Goal: Information Seeking & Learning: Learn about a topic

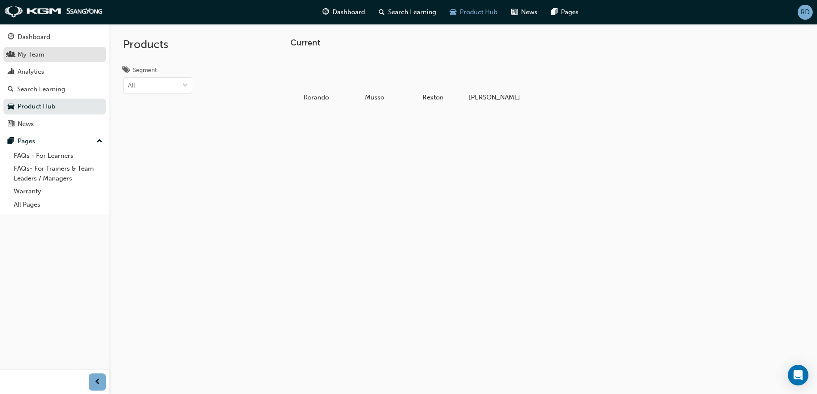
click at [60, 54] on div "My Team" at bounding box center [55, 54] width 94 height 11
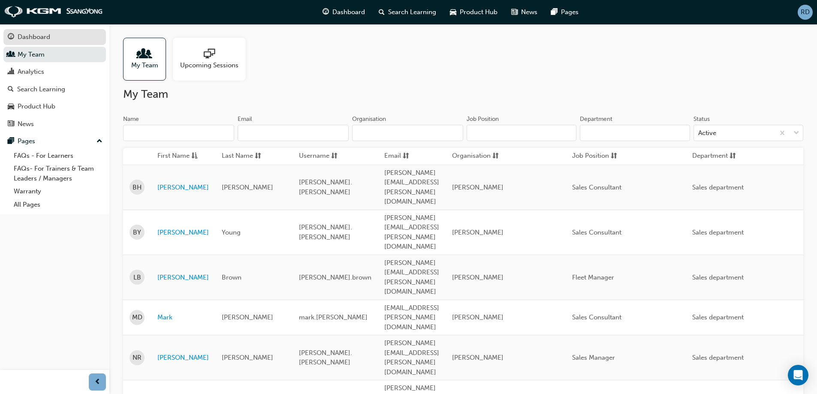
click at [39, 34] on div "Dashboard" at bounding box center [34, 37] width 33 height 10
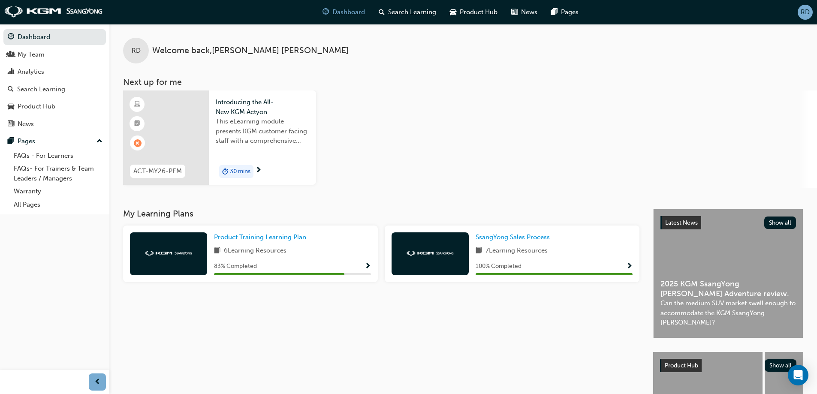
click at [244, 171] on span "30 mins" at bounding box center [240, 172] width 21 height 10
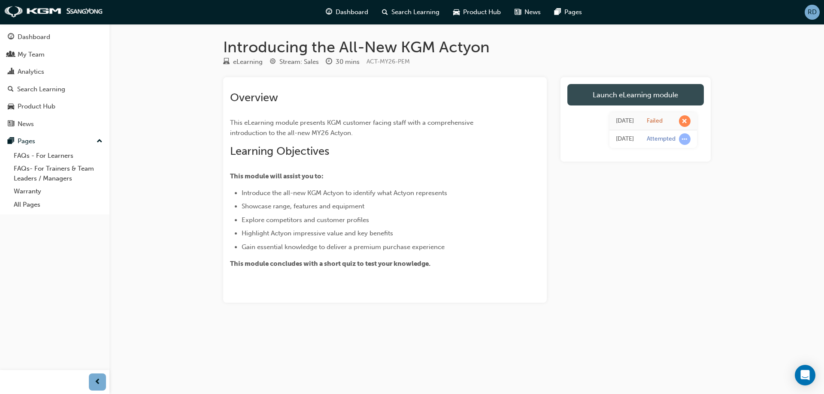
click at [657, 93] on link "Launch eLearning module" at bounding box center [635, 94] width 136 height 21
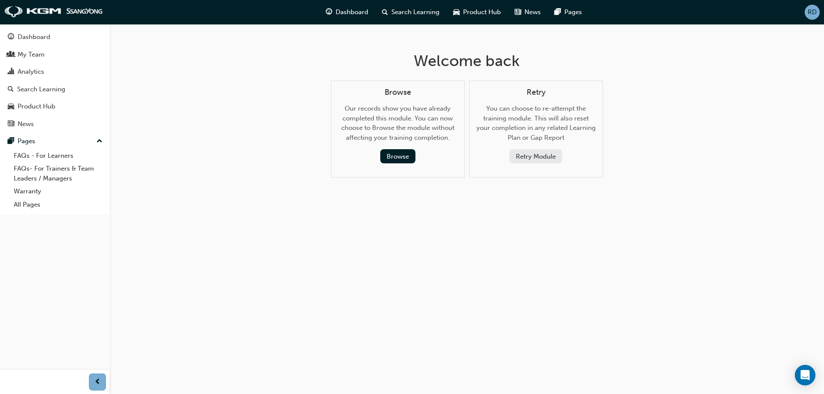
click at [540, 156] on button "Retry Module" at bounding box center [535, 156] width 53 height 14
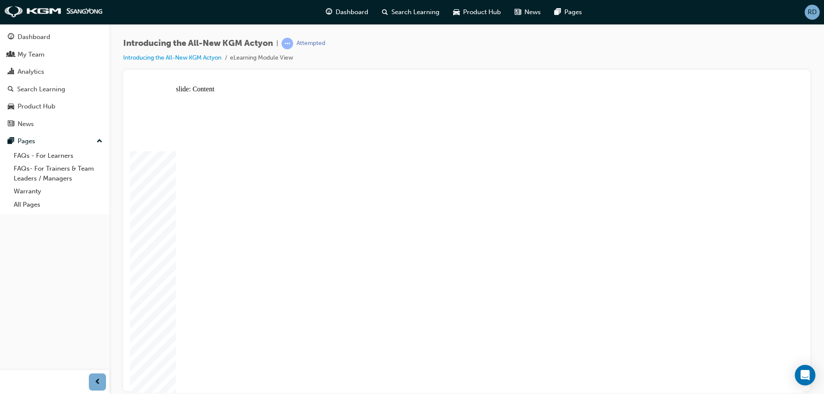
drag, startPoint x: 263, startPoint y: 194, endPoint x: 257, endPoint y: 196, distance: 6.1
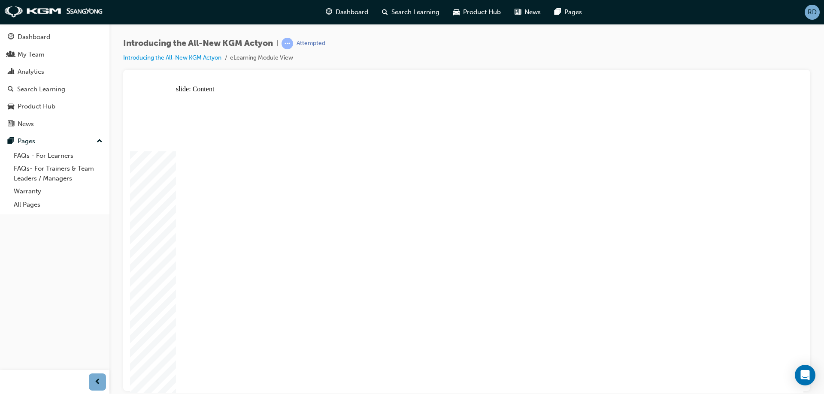
drag, startPoint x: 709, startPoint y: 179, endPoint x: 673, endPoint y: 221, distance: 55.9
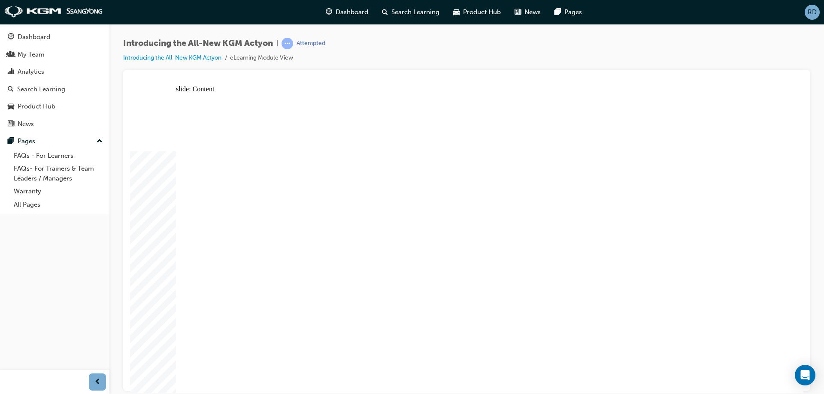
radio input "true"
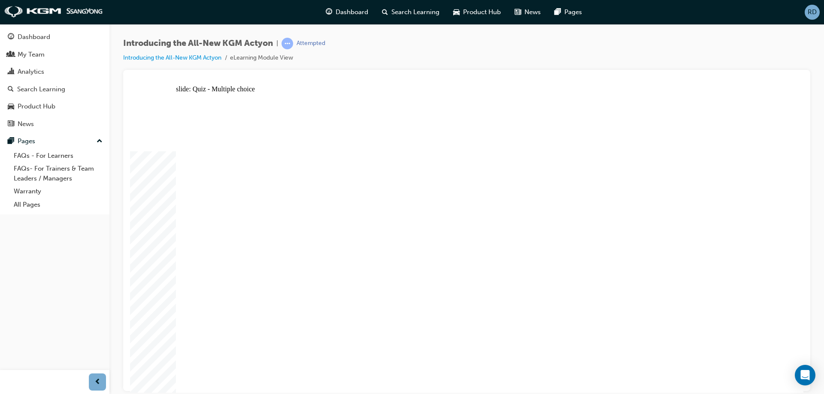
radio input "true"
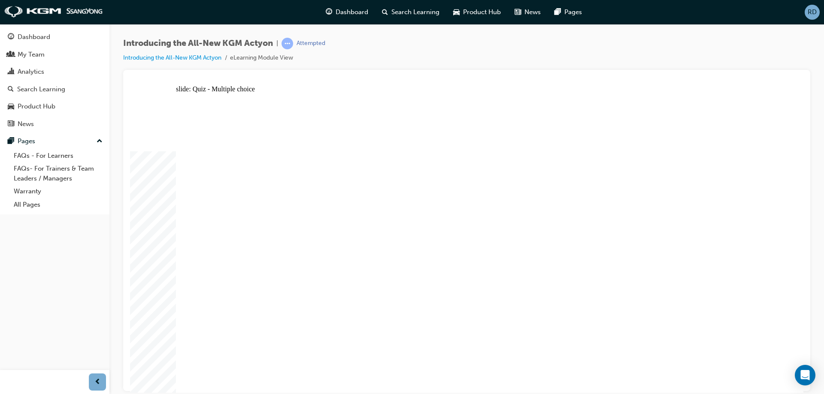
radio input "true"
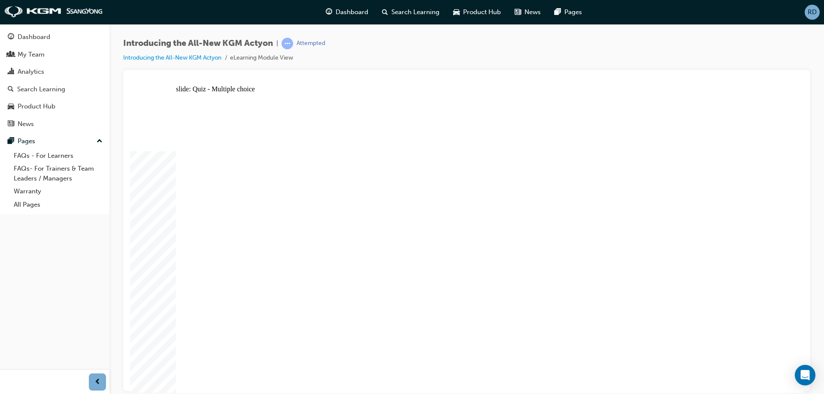
radio input "true"
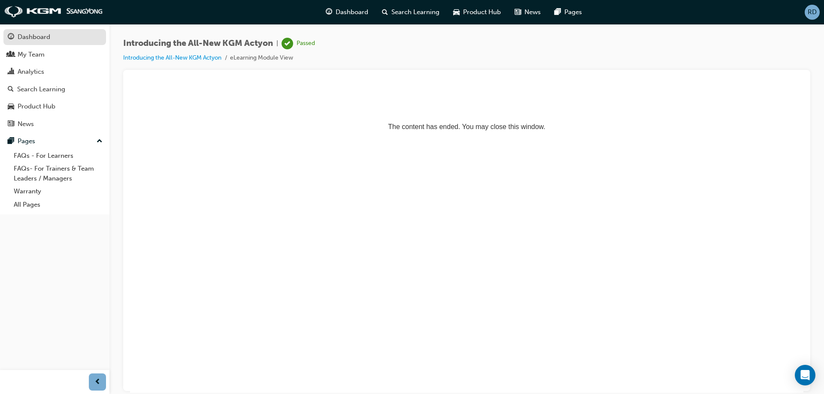
click at [42, 42] on div "Dashboard" at bounding box center [55, 37] width 94 height 11
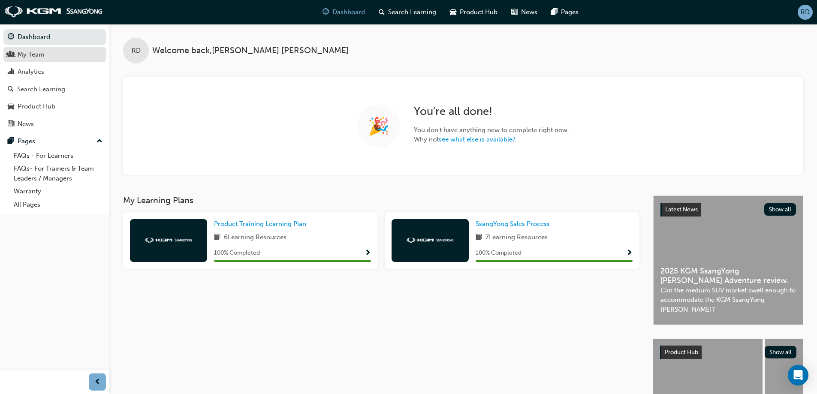
click at [54, 50] on div "My Team" at bounding box center [55, 54] width 94 height 11
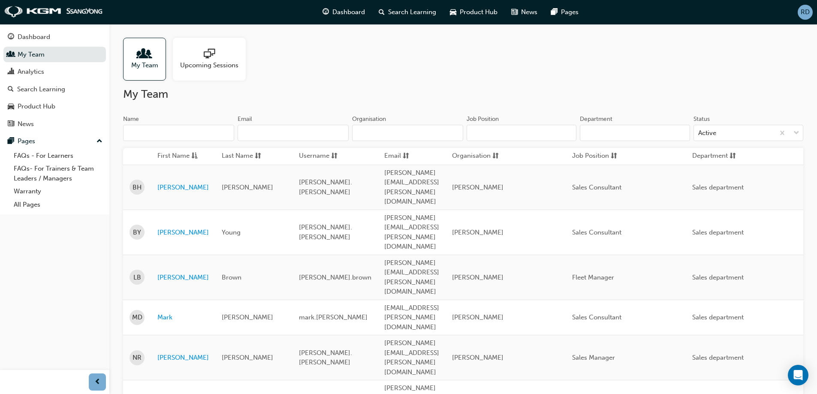
click at [234, 65] on span "Upcoming Sessions" at bounding box center [209, 65] width 58 height 10
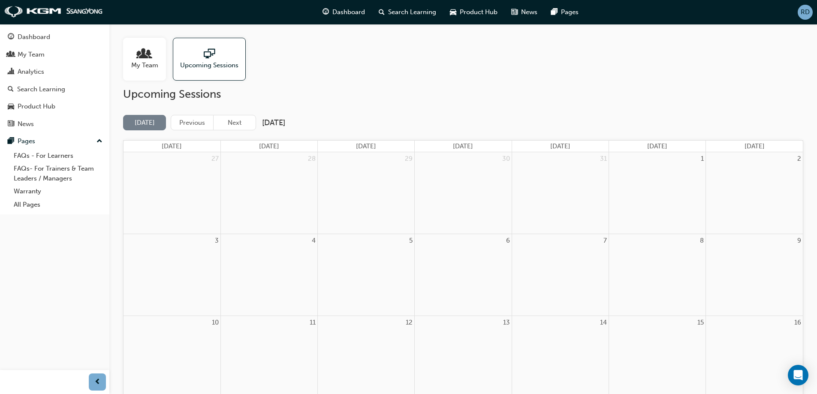
click at [142, 42] on div "My Team" at bounding box center [144, 59] width 43 height 43
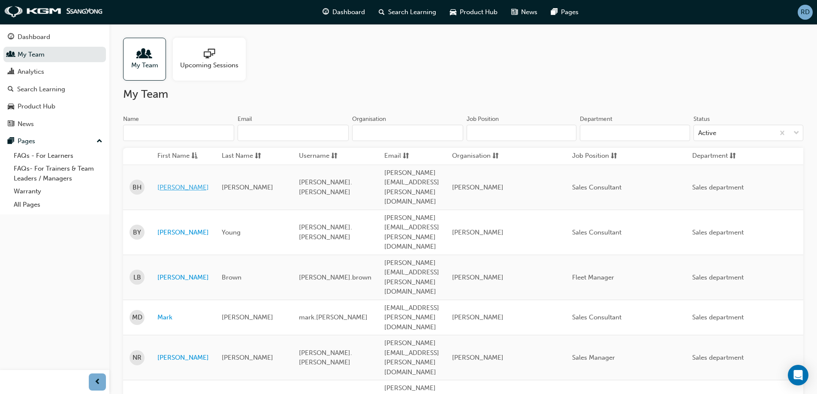
click at [166, 183] on link "[PERSON_NAME]" at bounding box center [182, 188] width 51 height 10
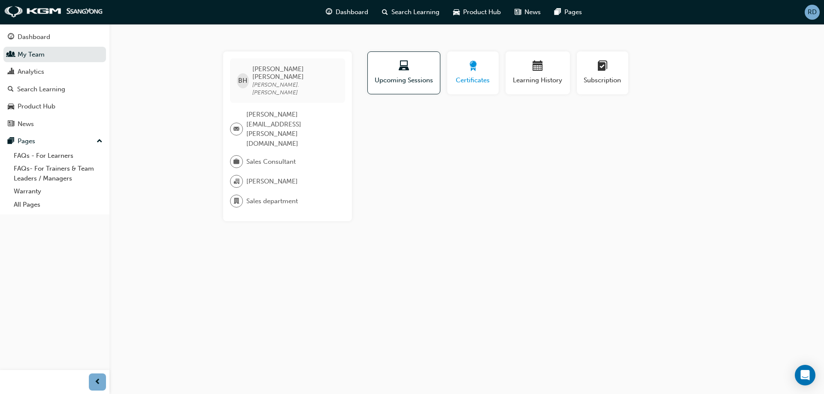
click at [476, 78] on span "Certificates" at bounding box center [472, 80] width 39 height 10
click at [529, 84] on span "Learning History" at bounding box center [537, 80] width 51 height 10
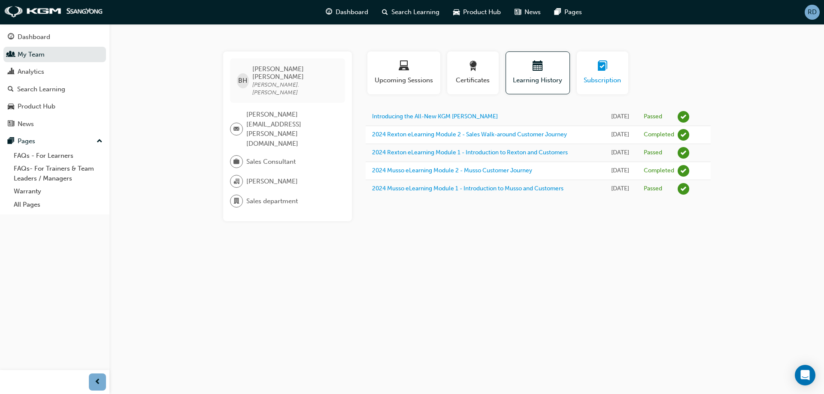
click at [610, 85] on span "Subscription" at bounding box center [602, 80] width 39 height 10
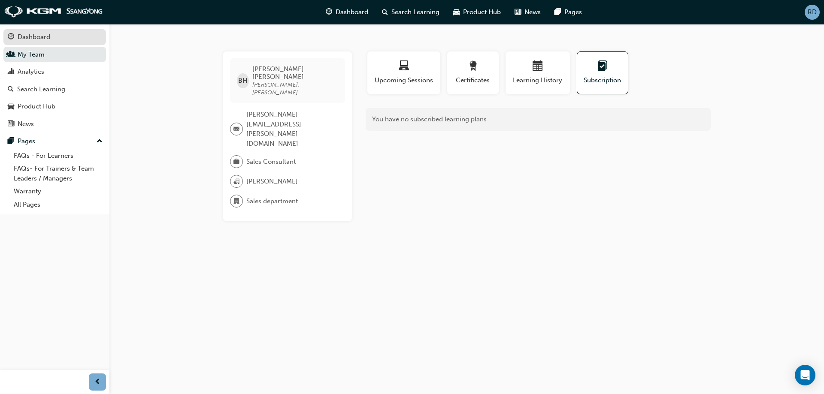
click at [23, 39] on div "Dashboard" at bounding box center [34, 37] width 33 height 10
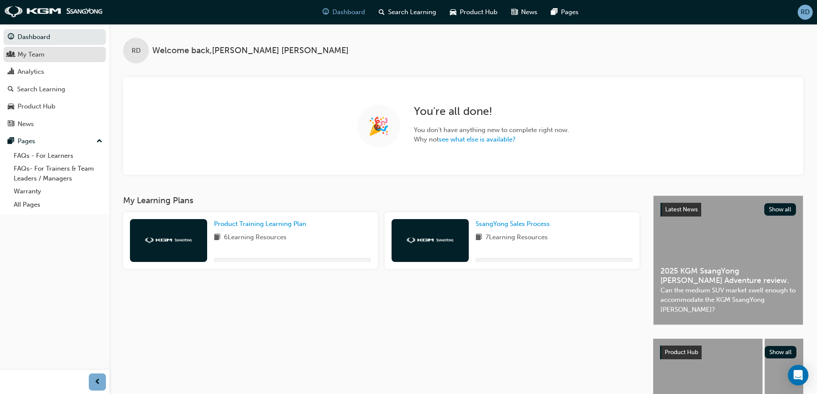
click at [26, 50] on div "My Team" at bounding box center [31, 55] width 27 height 10
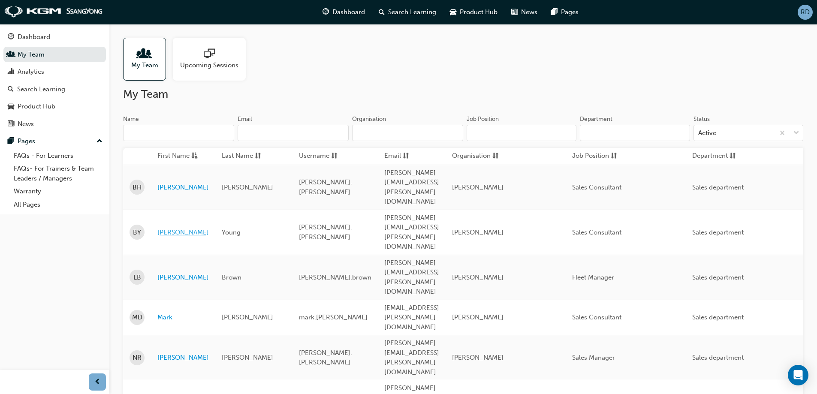
click at [165, 228] on link "[PERSON_NAME]" at bounding box center [182, 233] width 51 height 10
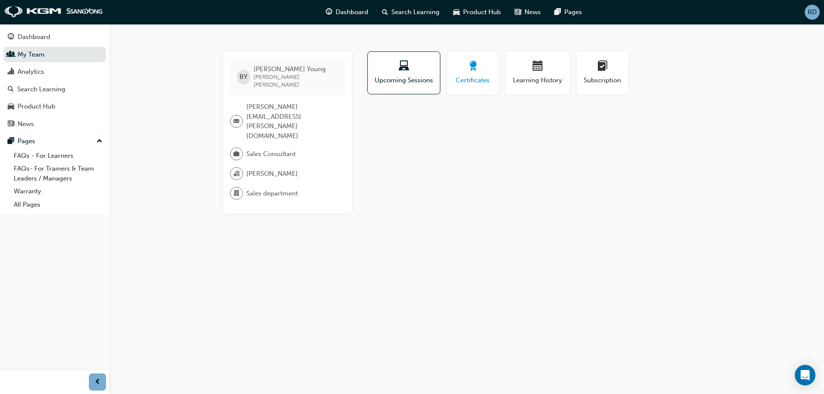
click at [476, 70] on span "award-icon" at bounding box center [473, 67] width 10 height 12
click at [553, 73] on div "button" at bounding box center [537, 67] width 51 height 13
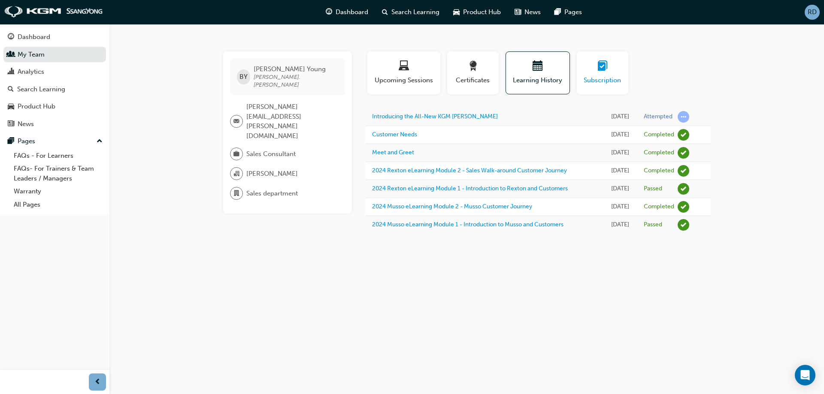
click at [611, 63] on div "button" at bounding box center [602, 67] width 39 height 13
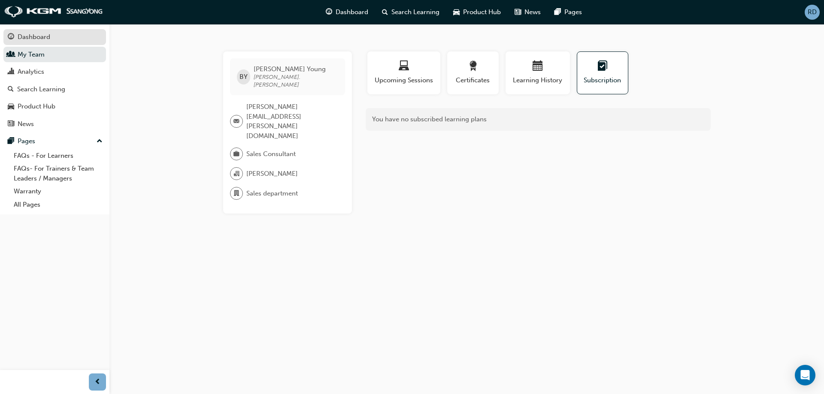
click at [45, 42] on link "Dashboard" at bounding box center [54, 37] width 103 height 16
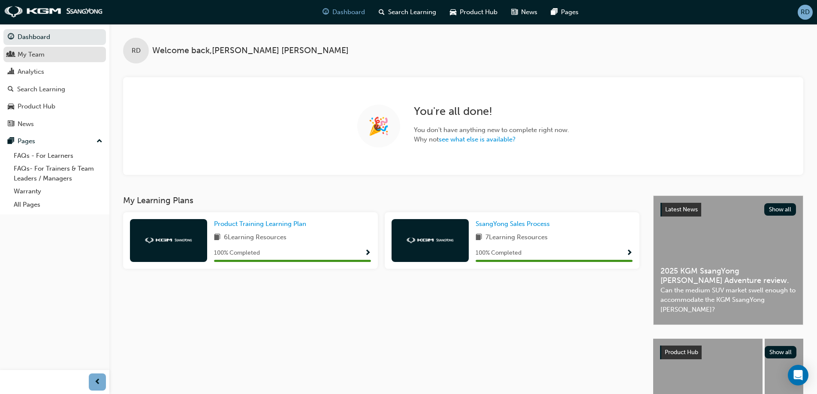
click at [41, 51] on div "My Team" at bounding box center [31, 55] width 27 height 10
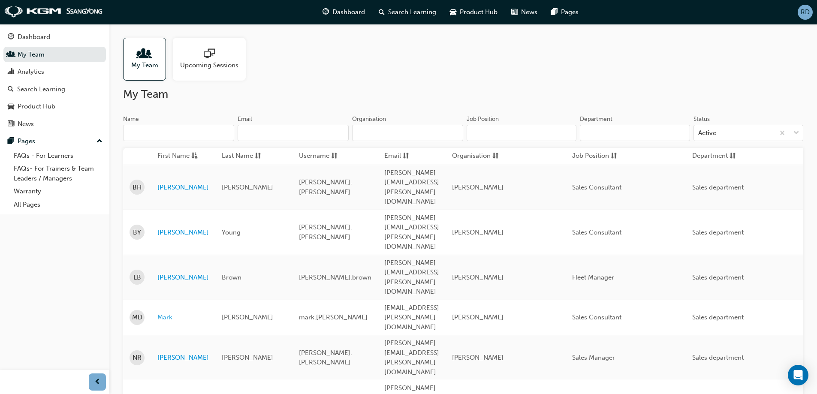
click at [164, 313] on link "Mark" at bounding box center [182, 318] width 51 height 10
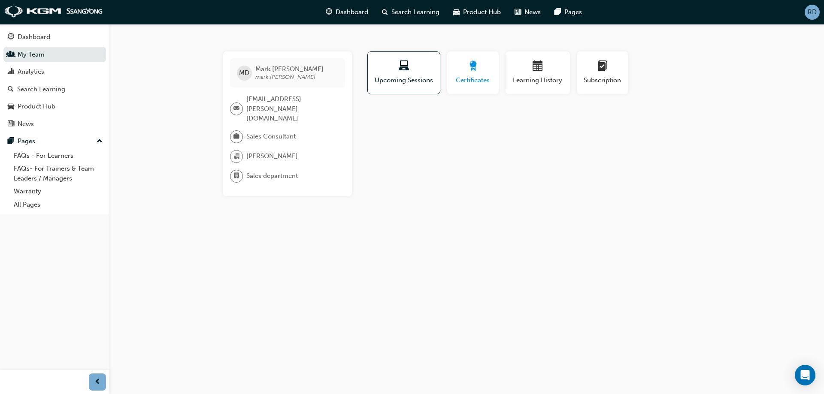
drag, startPoint x: 466, startPoint y: 79, endPoint x: 471, endPoint y: 78, distance: 5.6
click at [467, 79] on span "Certificates" at bounding box center [472, 80] width 39 height 10
click at [556, 78] on span "Learning History" at bounding box center [537, 80] width 51 height 10
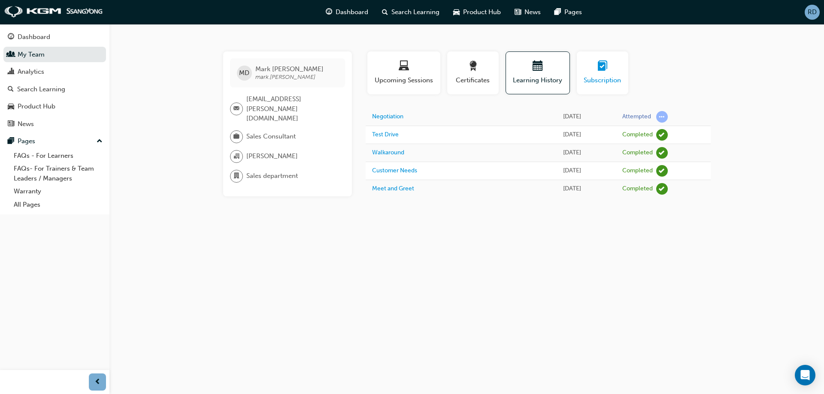
click at [599, 72] on span "learningplan-icon" at bounding box center [602, 67] width 10 height 12
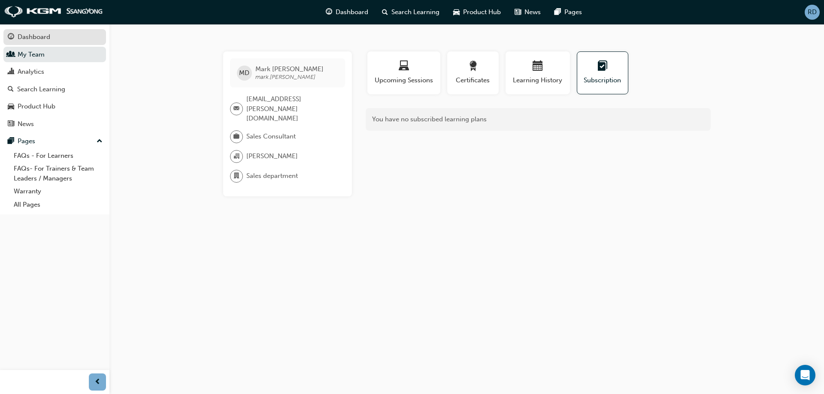
click at [47, 41] on div "Dashboard" at bounding box center [34, 37] width 33 height 10
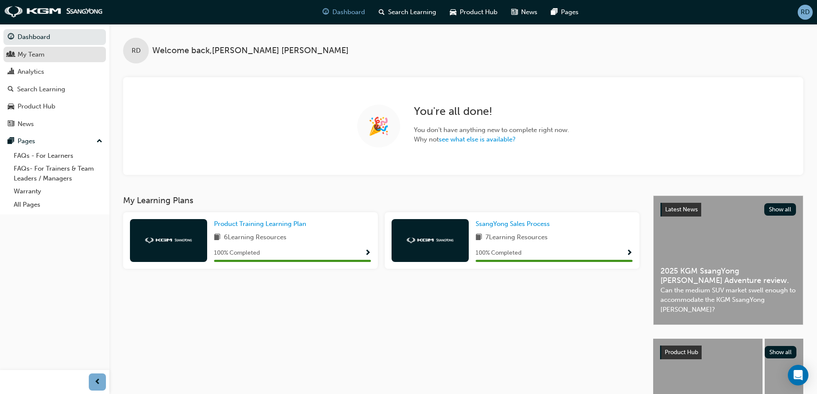
click at [35, 53] on div "My Team" at bounding box center [31, 55] width 27 height 10
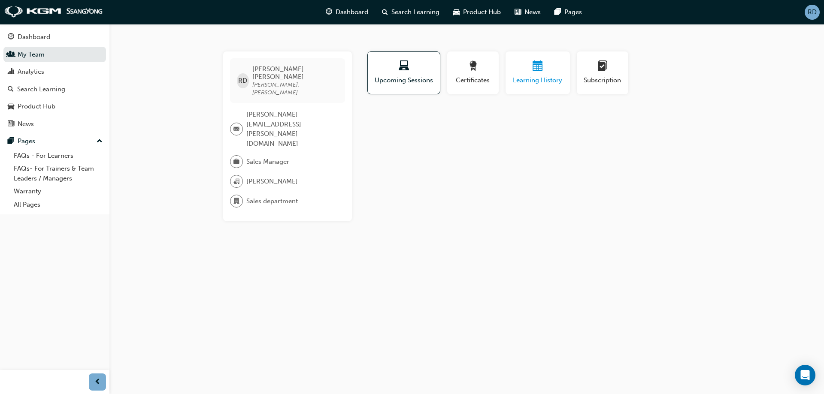
click at [531, 75] on div "Learning History" at bounding box center [537, 73] width 51 height 24
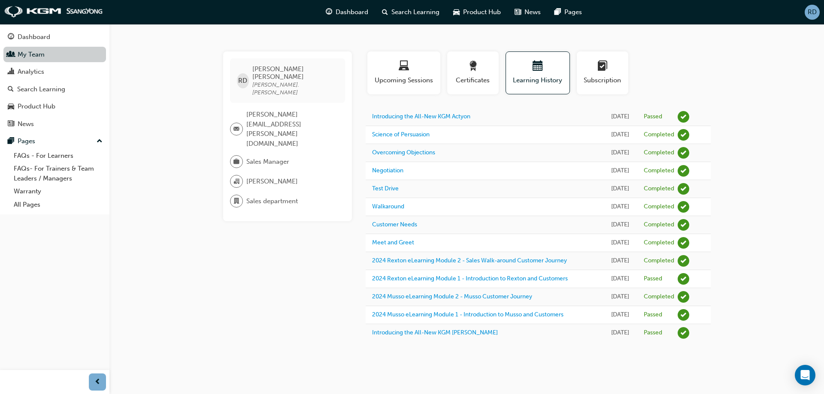
click at [34, 54] on link "My Team" at bounding box center [54, 55] width 103 height 16
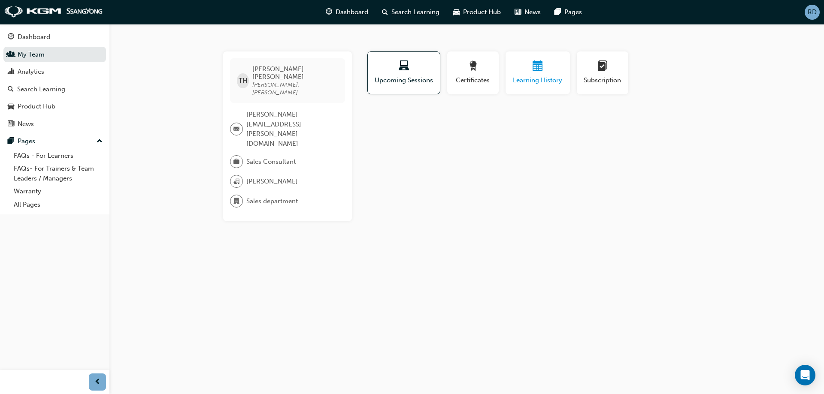
click at [537, 79] on span "Learning History" at bounding box center [537, 80] width 51 height 10
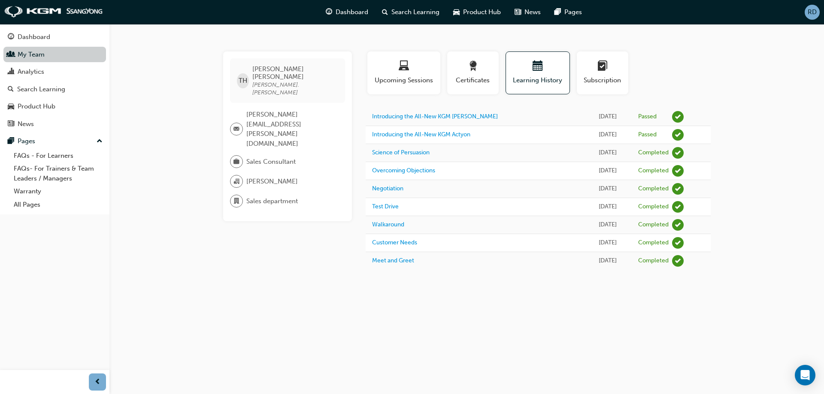
click at [42, 57] on link "My Team" at bounding box center [54, 55] width 103 height 16
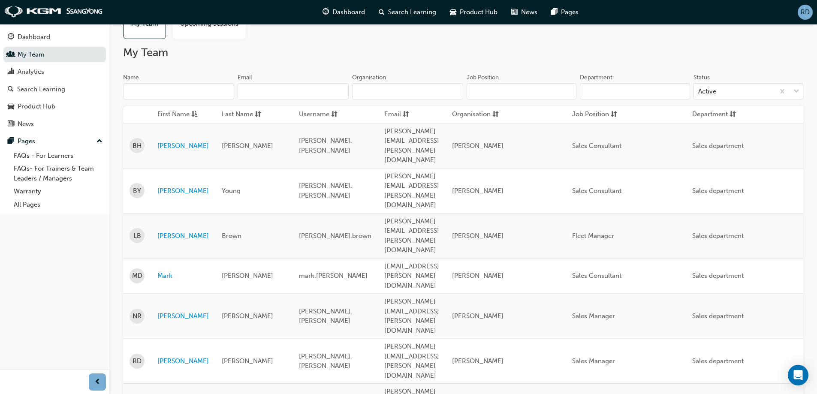
scroll to position [46, 0]
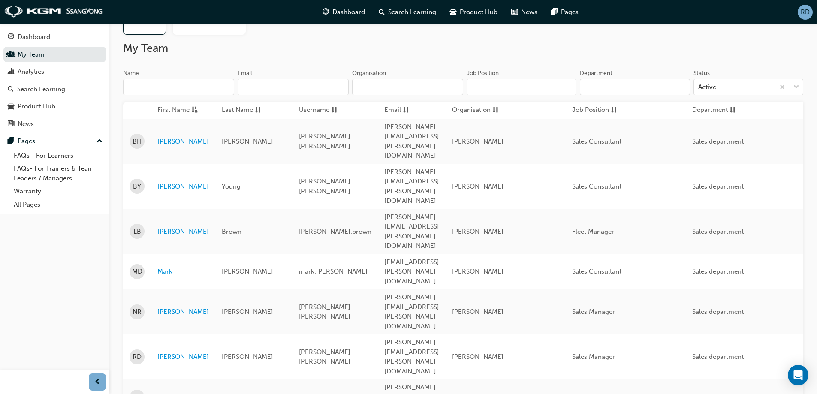
click at [166, 392] on link "[PERSON_NAME]" at bounding box center [182, 397] width 51 height 10
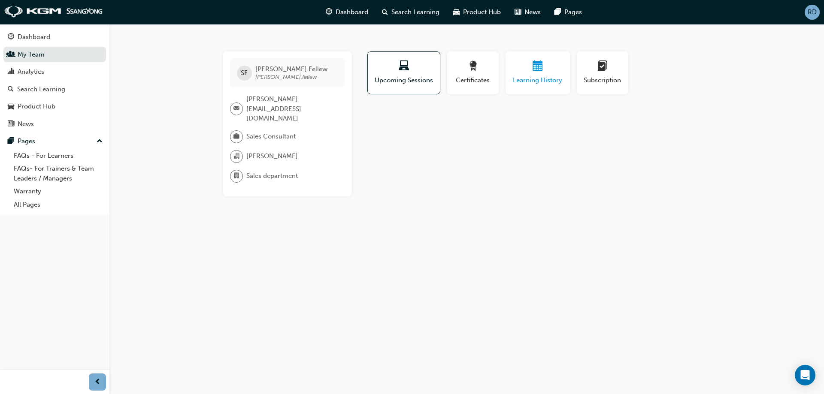
click at [538, 85] on span "Learning History" at bounding box center [537, 80] width 51 height 10
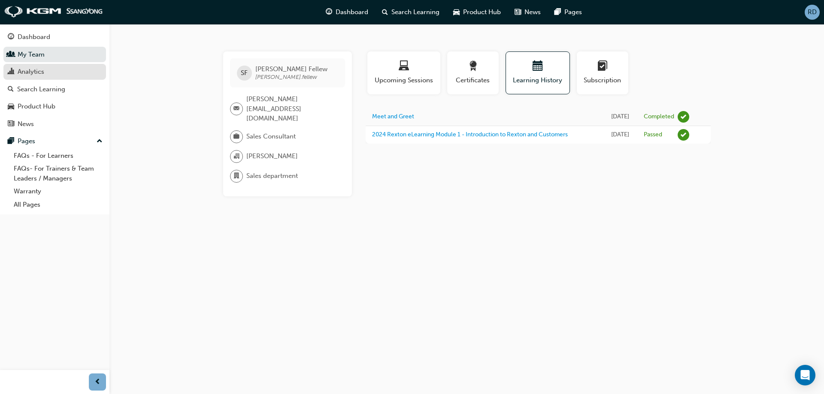
click at [41, 72] on div "Analytics" at bounding box center [31, 72] width 27 height 10
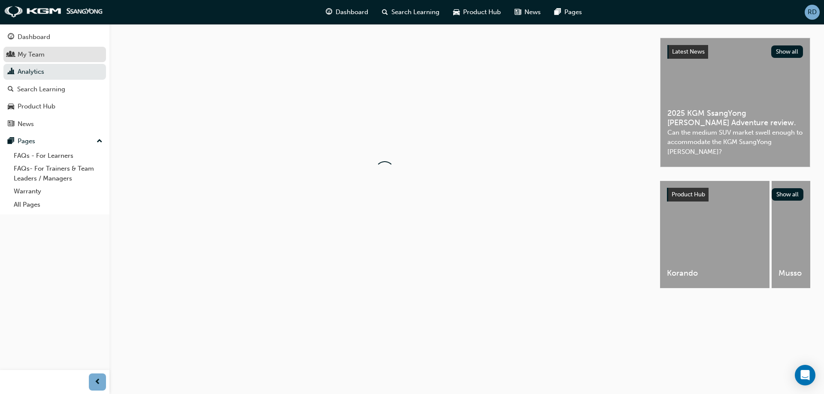
click at [39, 54] on div "My Team" at bounding box center [31, 55] width 27 height 10
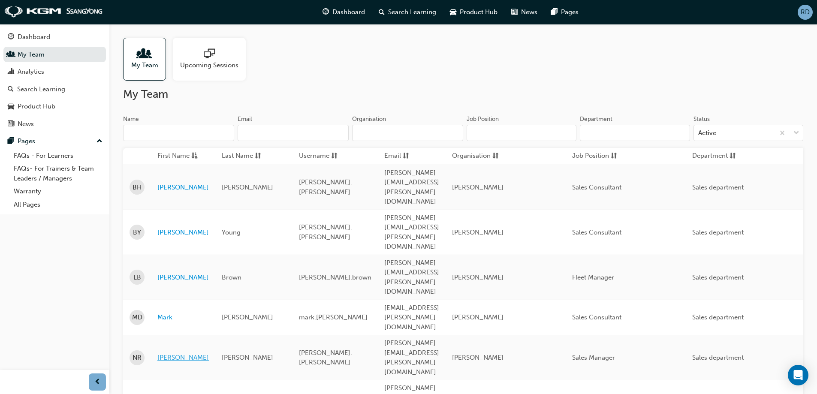
click at [168, 353] on link "[PERSON_NAME]" at bounding box center [182, 358] width 51 height 10
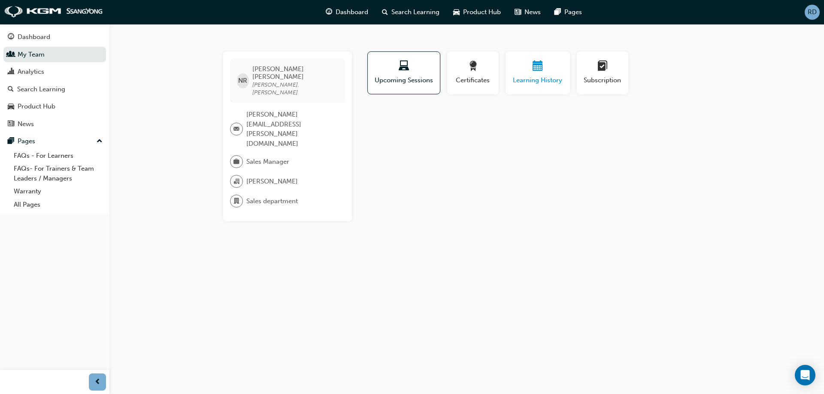
click at [538, 77] on span "Learning History" at bounding box center [537, 80] width 51 height 10
click at [608, 72] on div "button" at bounding box center [602, 67] width 39 height 13
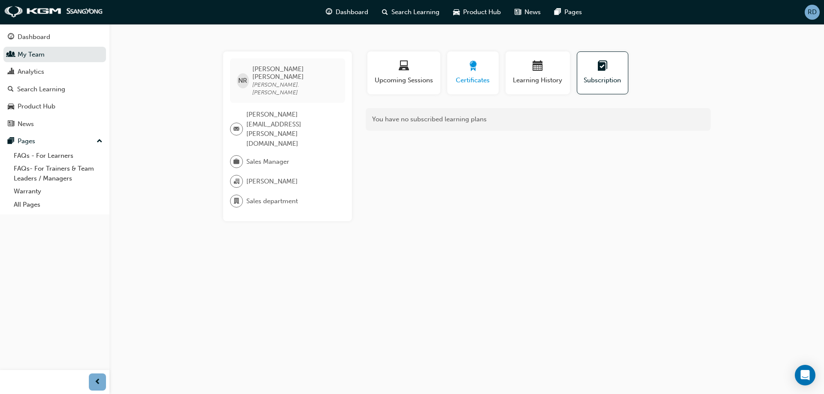
click at [483, 67] on div "button" at bounding box center [472, 67] width 39 height 13
click at [410, 67] on div "button" at bounding box center [404, 67] width 60 height 13
click at [485, 76] on span "Certificates" at bounding box center [472, 80] width 39 height 10
click at [537, 77] on span "Learning History" at bounding box center [537, 80] width 51 height 10
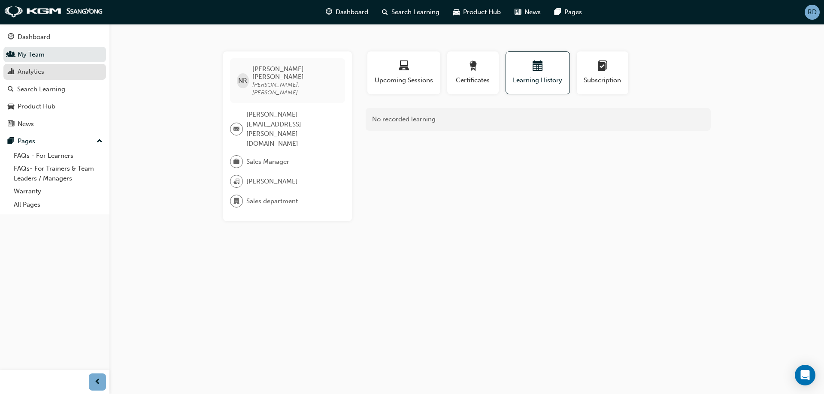
click at [42, 69] on div "Analytics" at bounding box center [31, 72] width 27 height 10
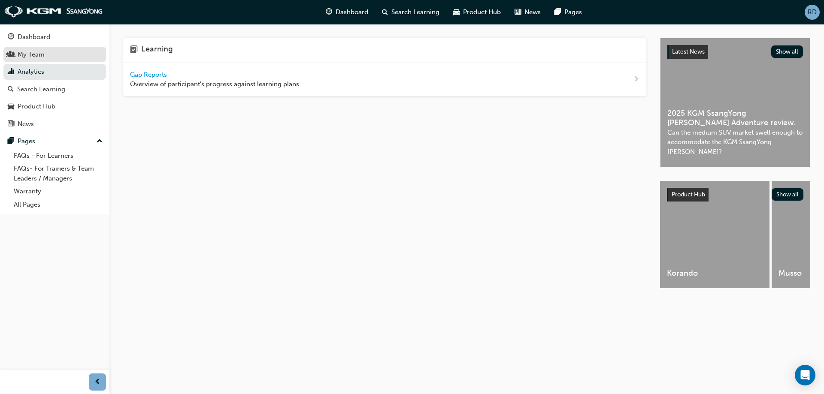
click at [45, 54] on div "My Team" at bounding box center [55, 54] width 94 height 11
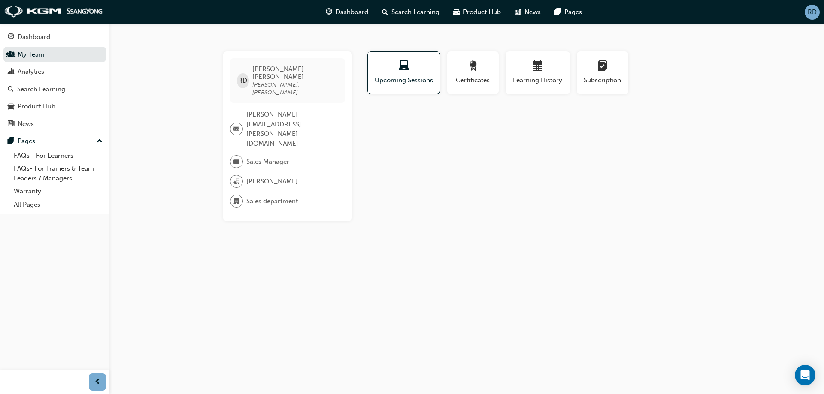
click at [501, 73] on div "Certificates" at bounding box center [473, 76] width 58 height 50
click at [479, 73] on div "button" at bounding box center [472, 67] width 39 height 13
click at [414, 62] on div "button" at bounding box center [404, 67] width 60 height 13
click at [542, 77] on span "Learning History" at bounding box center [537, 80] width 51 height 10
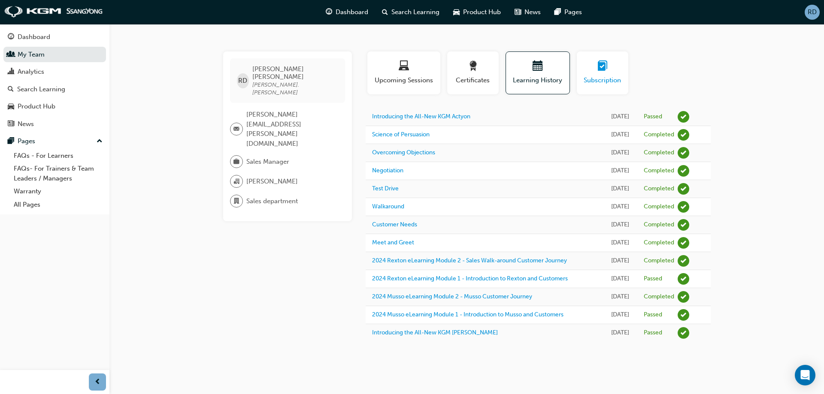
click at [605, 81] on span "Subscription" at bounding box center [602, 80] width 39 height 10
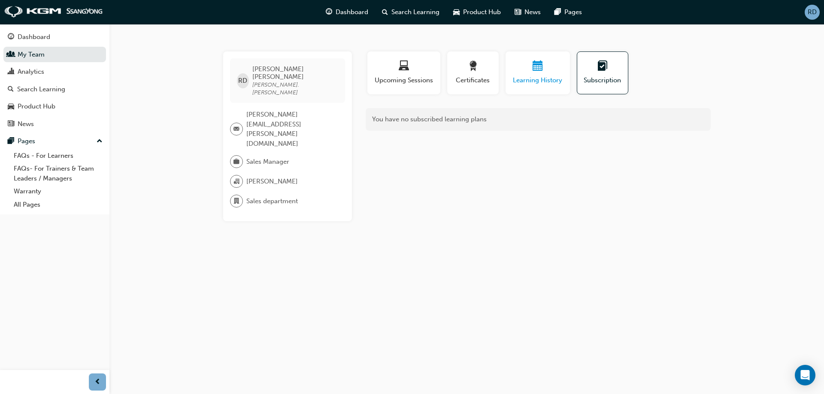
click at [533, 72] on span "calendar-icon" at bounding box center [537, 67] width 10 height 12
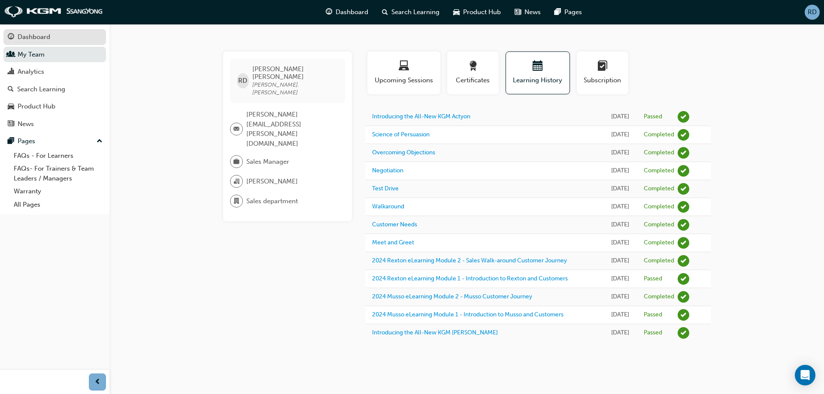
click at [36, 36] on div "Dashboard" at bounding box center [34, 37] width 33 height 10
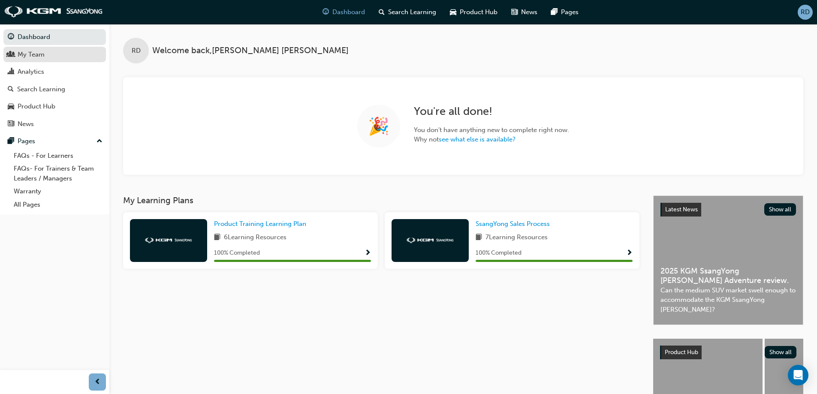
click at [25, 55] on div "My Team" at bounding box center [31, 55] width 27 height 10
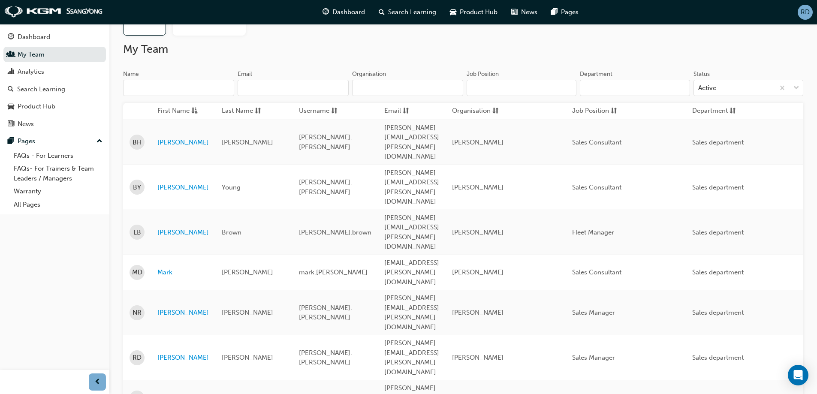
scroll to position [46, 0]
click at [172, 227] on link "[PERSON_NAME]" at bounding box center [182, 232] width 51 height 10
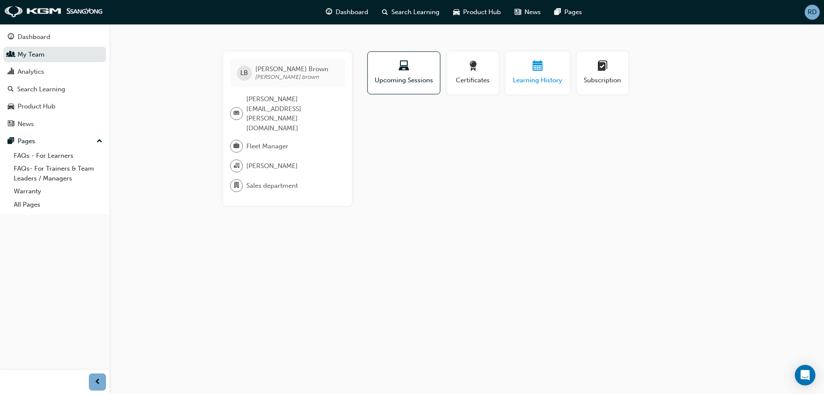
click at [533, 75] on div "Learning History" at bounding box center [537, 73] width 51 height 24
click at [613, 74] on div "Subscription" at bounding box center [602, 73] width 39 height 24
click at [543, 70] on div "button" at bounding box center [537, 67] width 51 height 13
click at [482, 73] on div "button" at bounding box center [472, 67] width 39 height 13
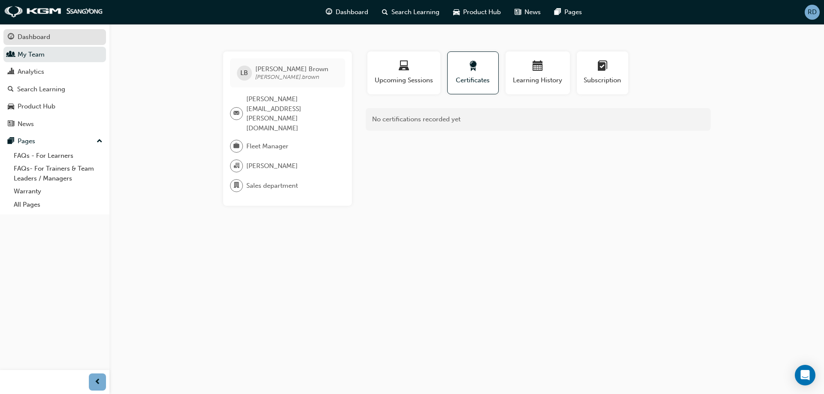
click at [41, 40] on div "Dashboard" at bounding box center [34, 37] width 33 height 10
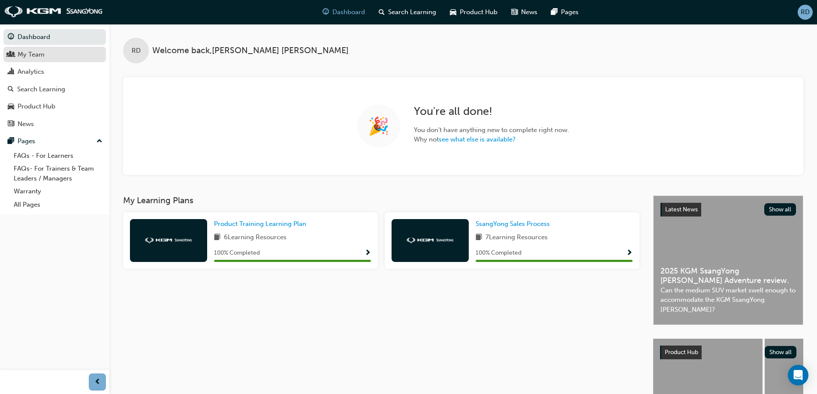
click at [55, 49] on div "My Team" at bounding box center [55, 54] width 94 height 11
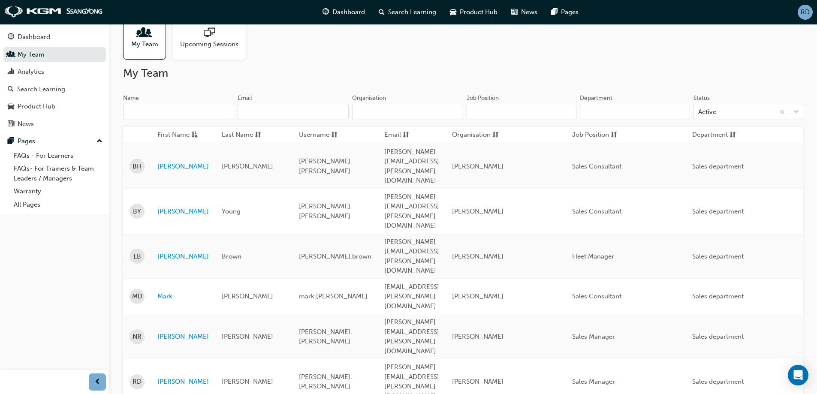
scroll to position [21, 0]
click at [176, 161] on link "[PERSON_NAME]" at bounding box center [182, 166] width 51 height 10
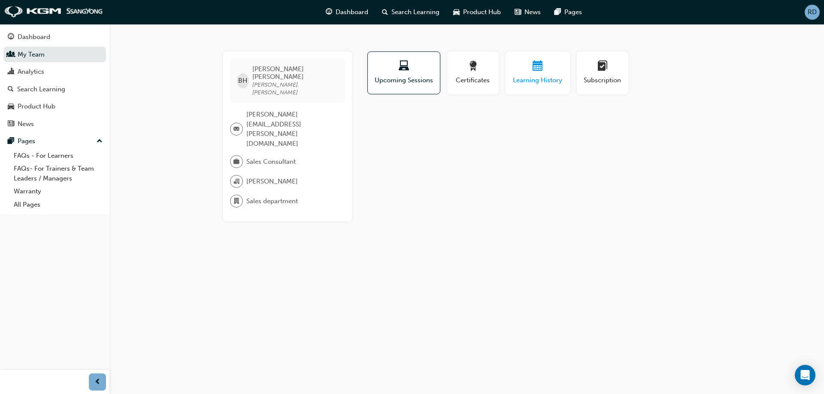
click at [558, 83] on span "Learning History" at bounding box center [537, 80] width 51 height 10
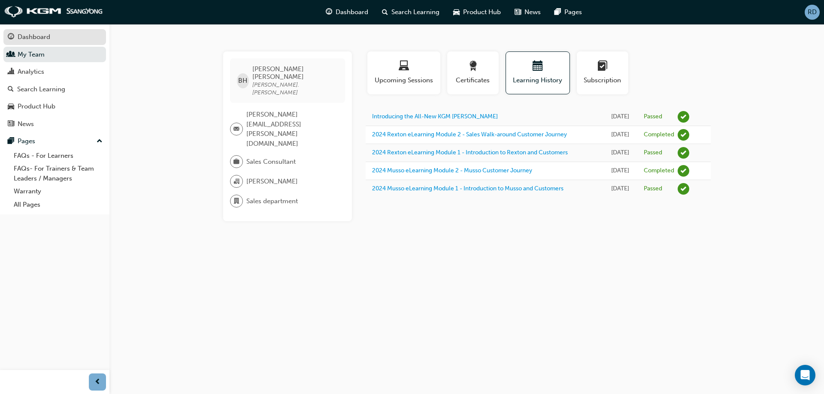
click at [33, 37] on div "Dashboard" at bounding box center [34, 37] width 33 height 10
